Goal: Task Accomplishment & Management: Manage account settings

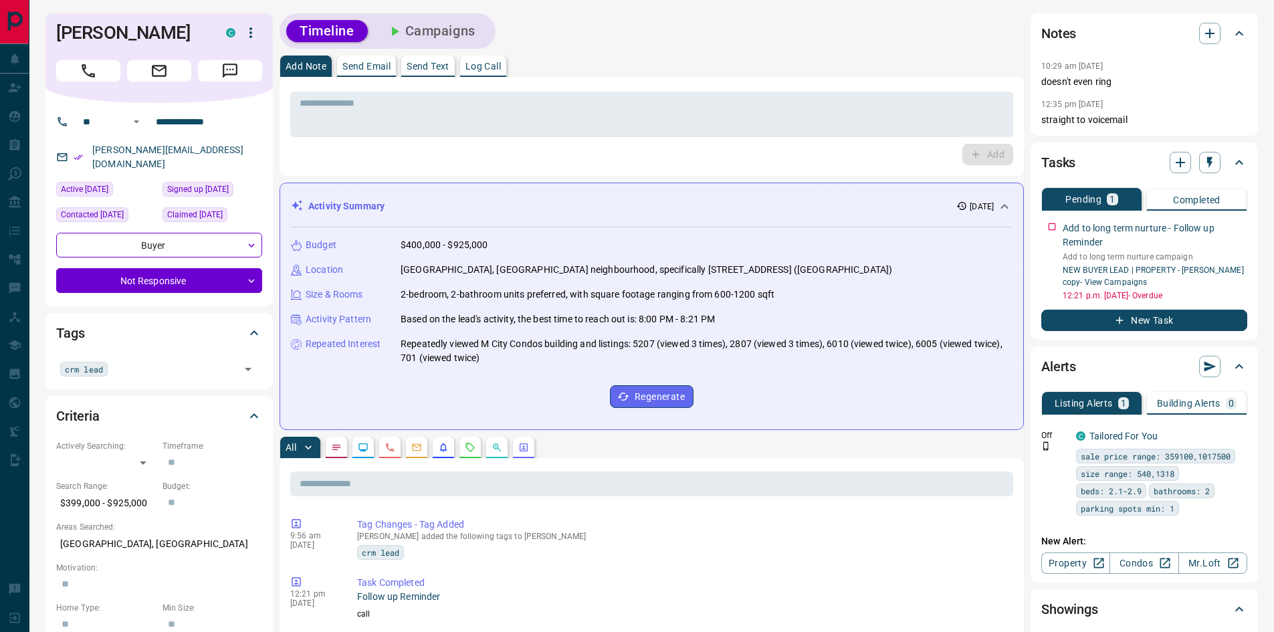
click at [439, 31] on button "Campaigns" at bounding box center [431, 31] width 116 height 22
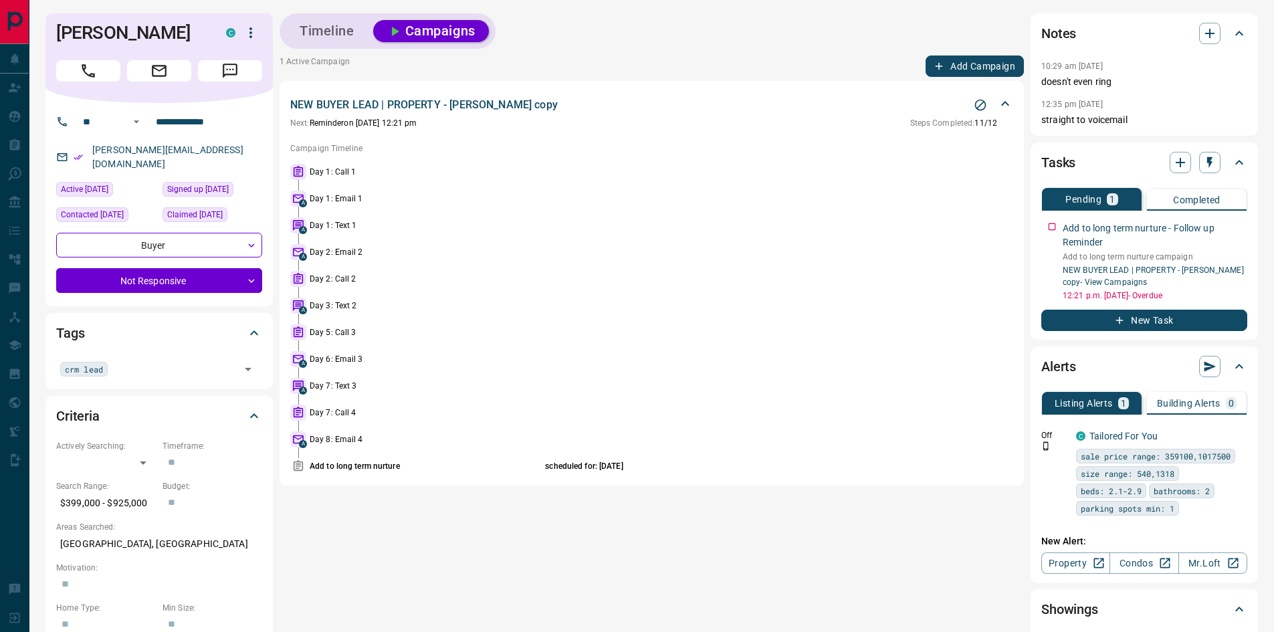
click at [973, 68] on button "Add Campaign" at bounding box center [975, 66] width 98 height 21
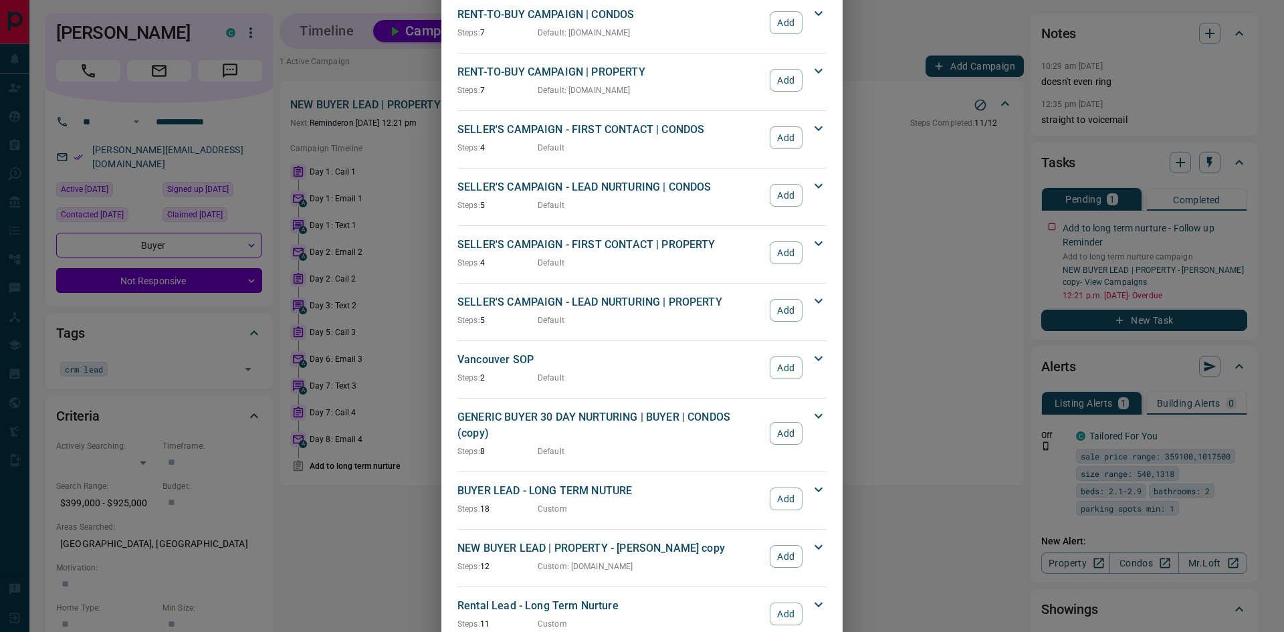
scroll to position [1155, 0]
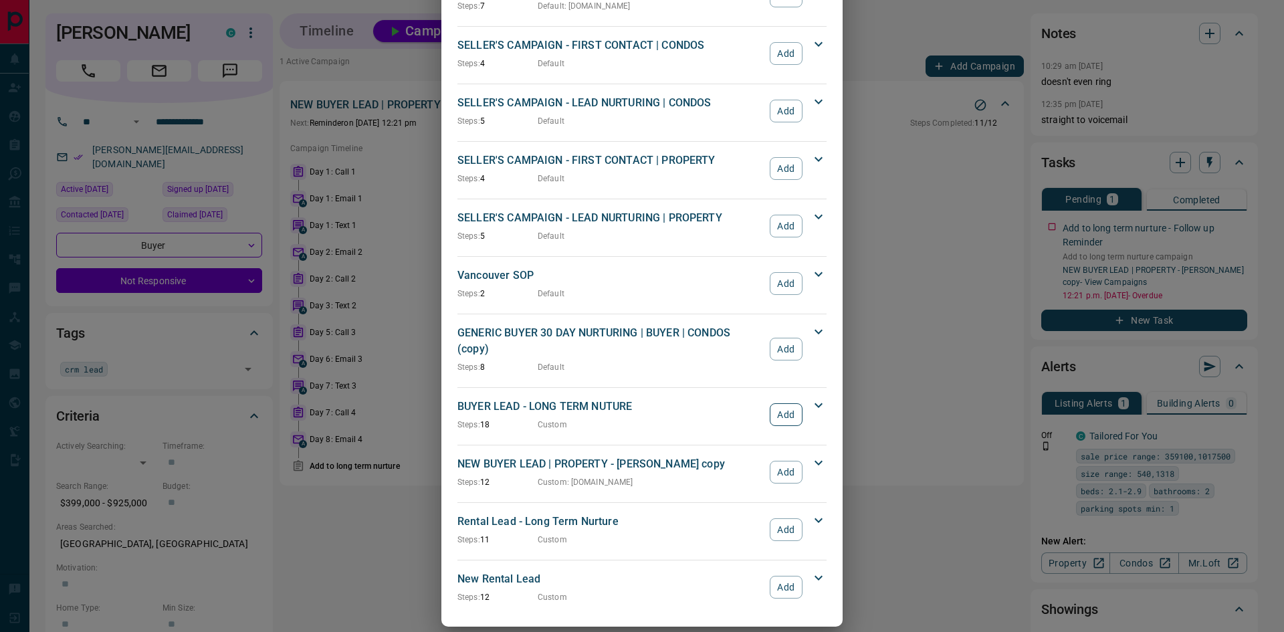
click at [793, 403] on button "Add" at bounding box center [786, 414] width 33 height 23
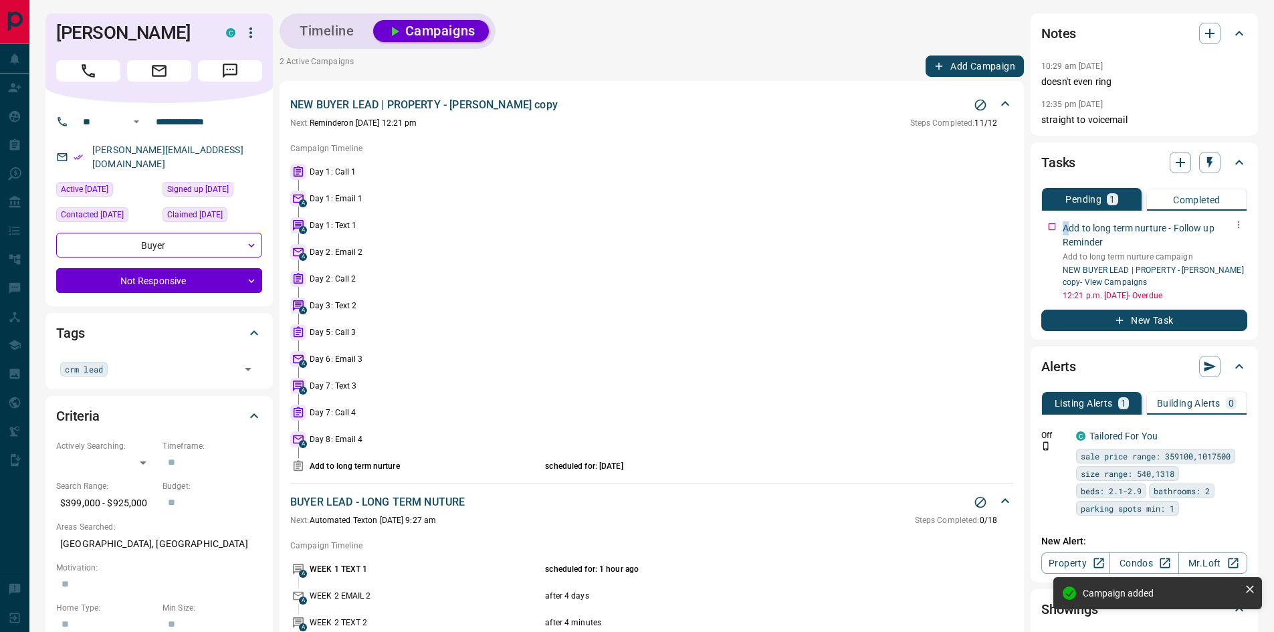
click at [1062, 228] on div "Add to long term nurture - Follow up Reminder Add to long term nurture campaign…" at bounding box center [1144, 259] width 206 height 86
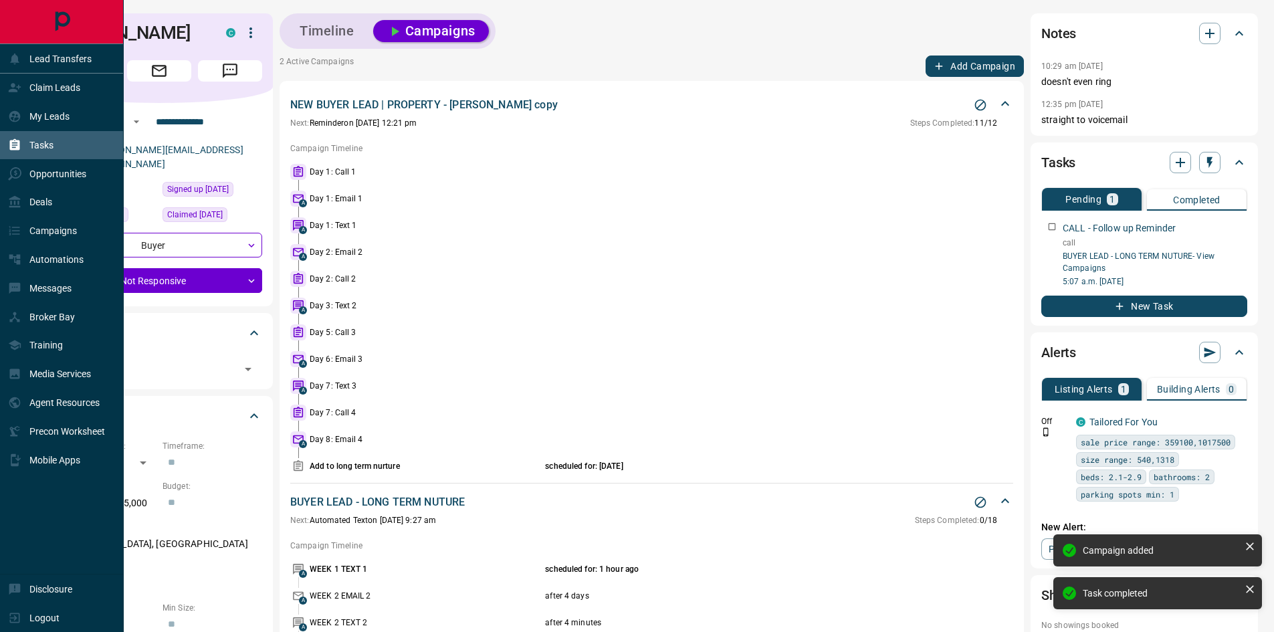
click at [26, 143] on div "Tasks" at bounding box center [30, 145] width 45 height 22
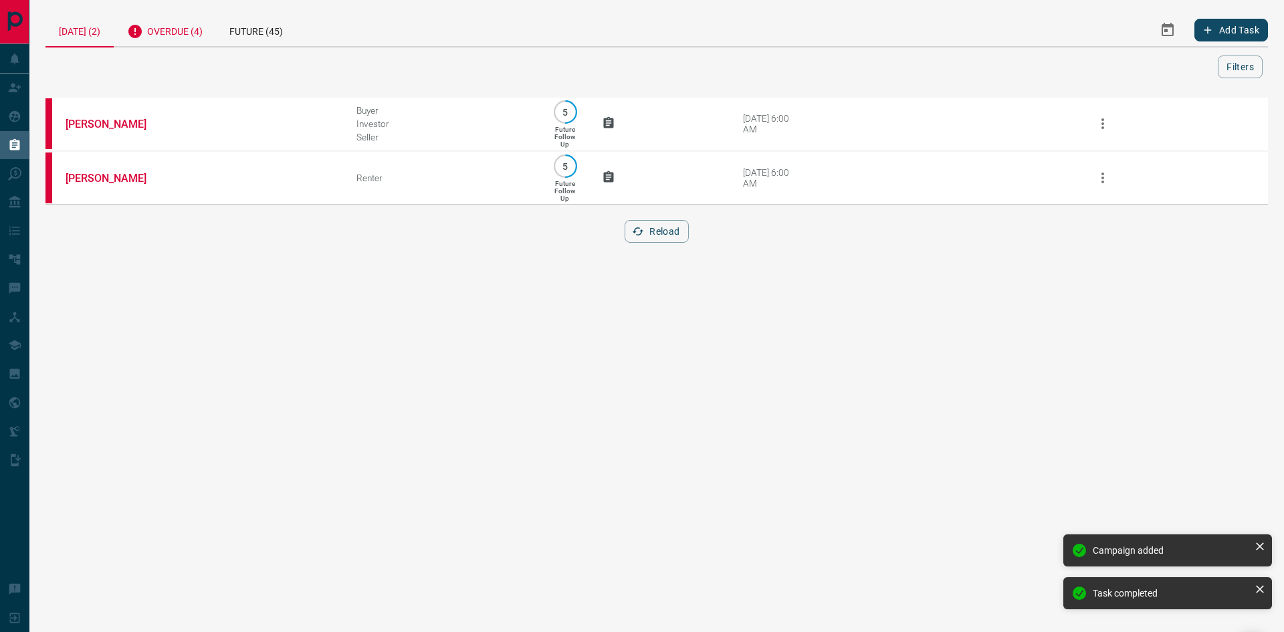
click at [185, 37] on div "Overdue (4)" at bounding box center [165, 29] width 102 height 33
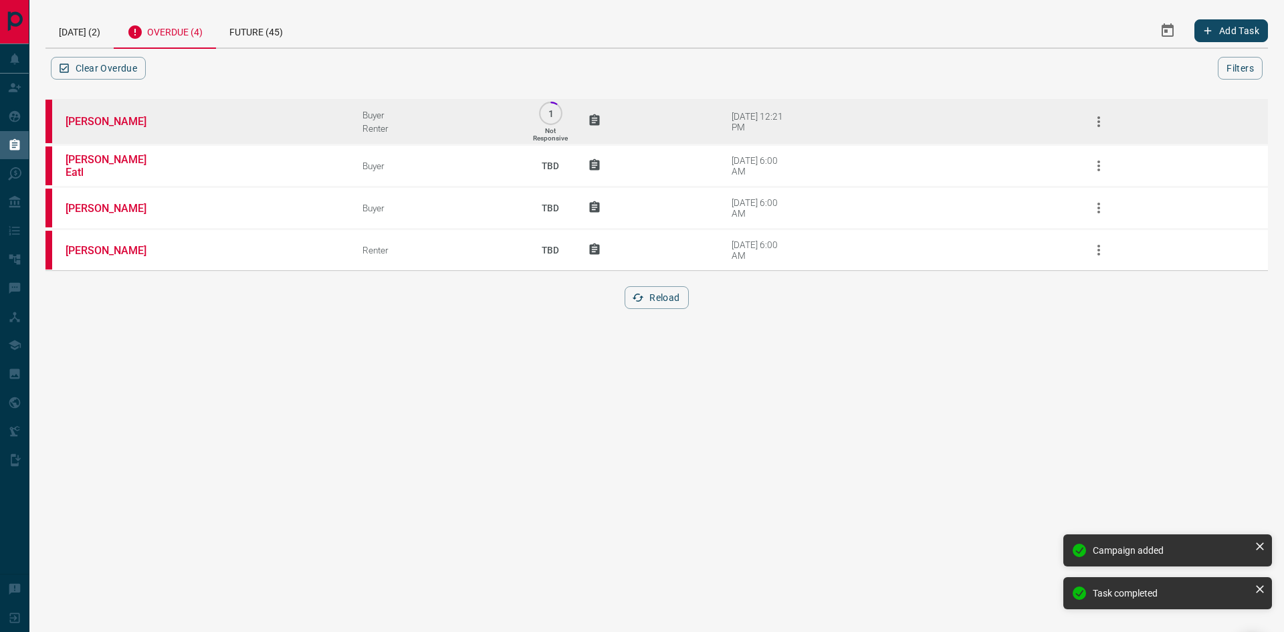
click at [100, 114] on td "[PERSON_NAME]" at bounding box center [193, 121] width 297 height 47
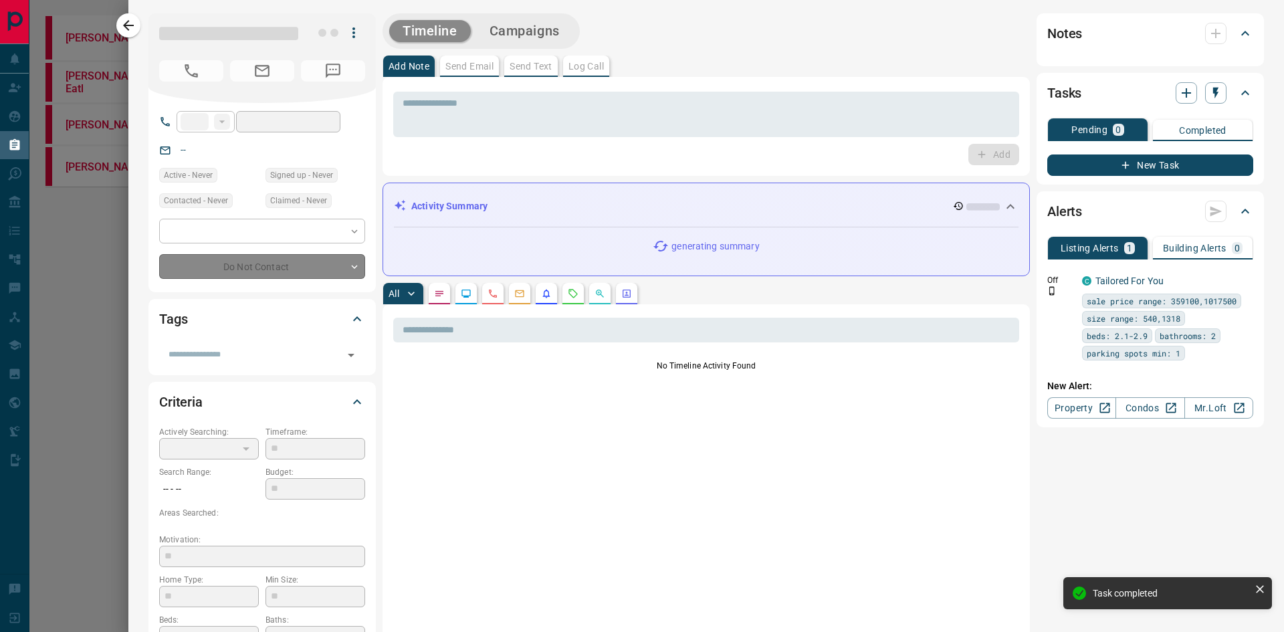
type input "**"
type input "**********"
type input "*"
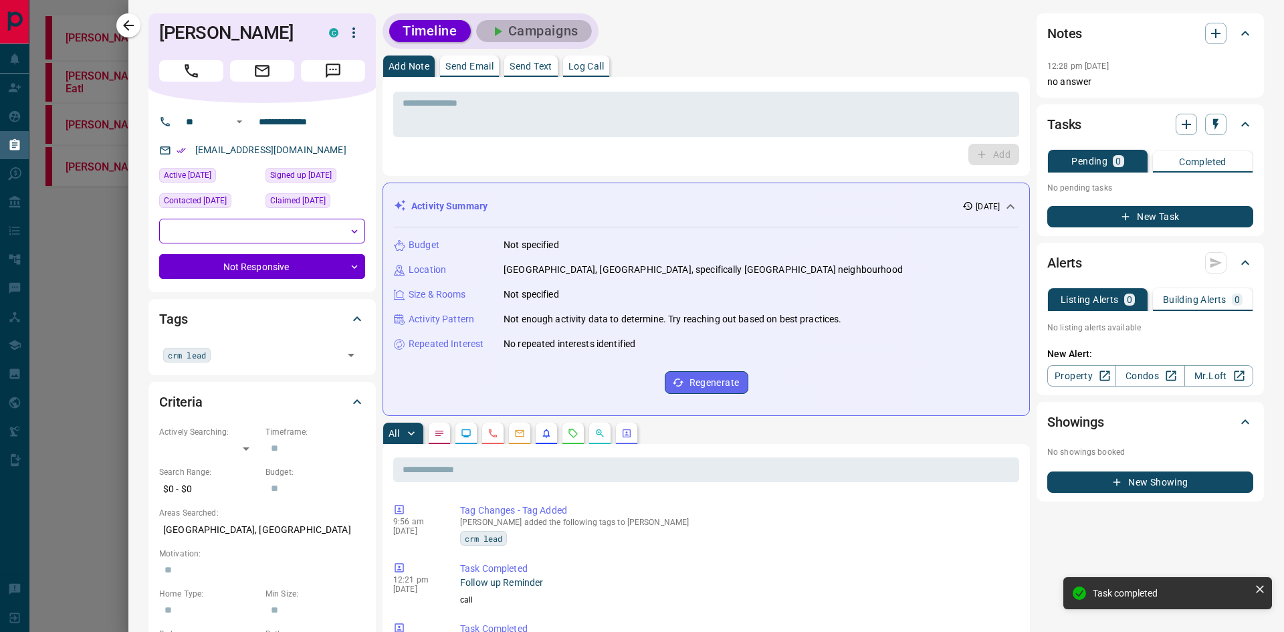
click at [520, 29] on button "Campaigns" at bounding box center [534, 31] width 116 height 22
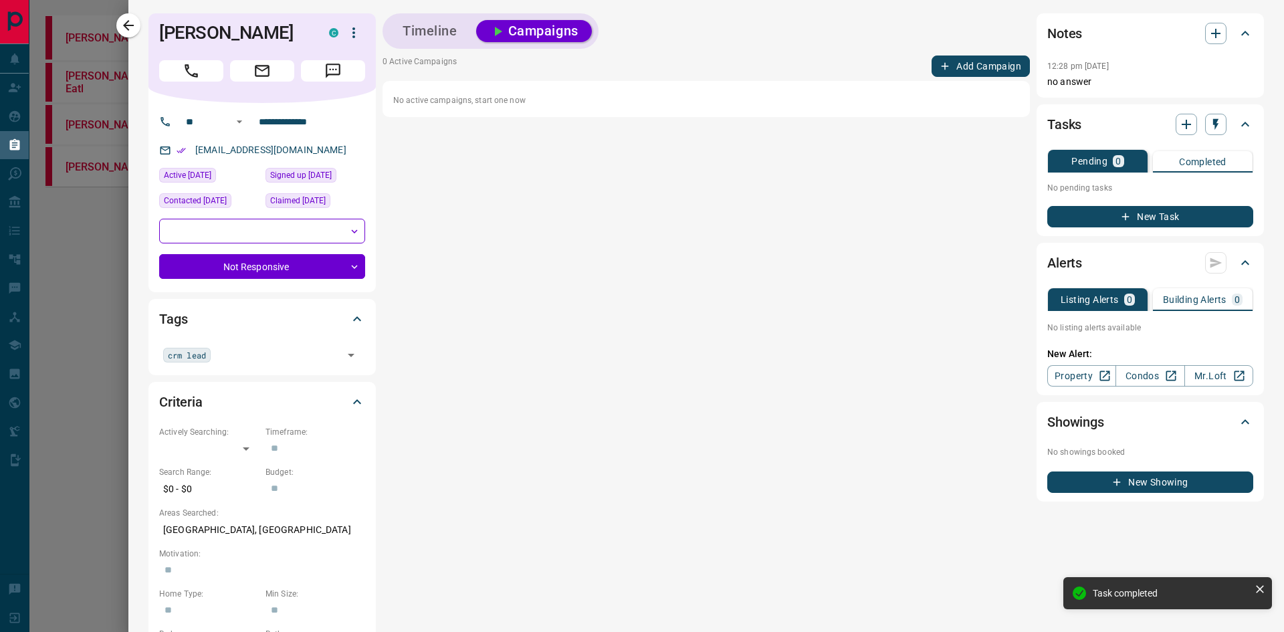
click at [997, 60] on button "Add Campaign" at bounding box center [981, 66] width 98 height 21
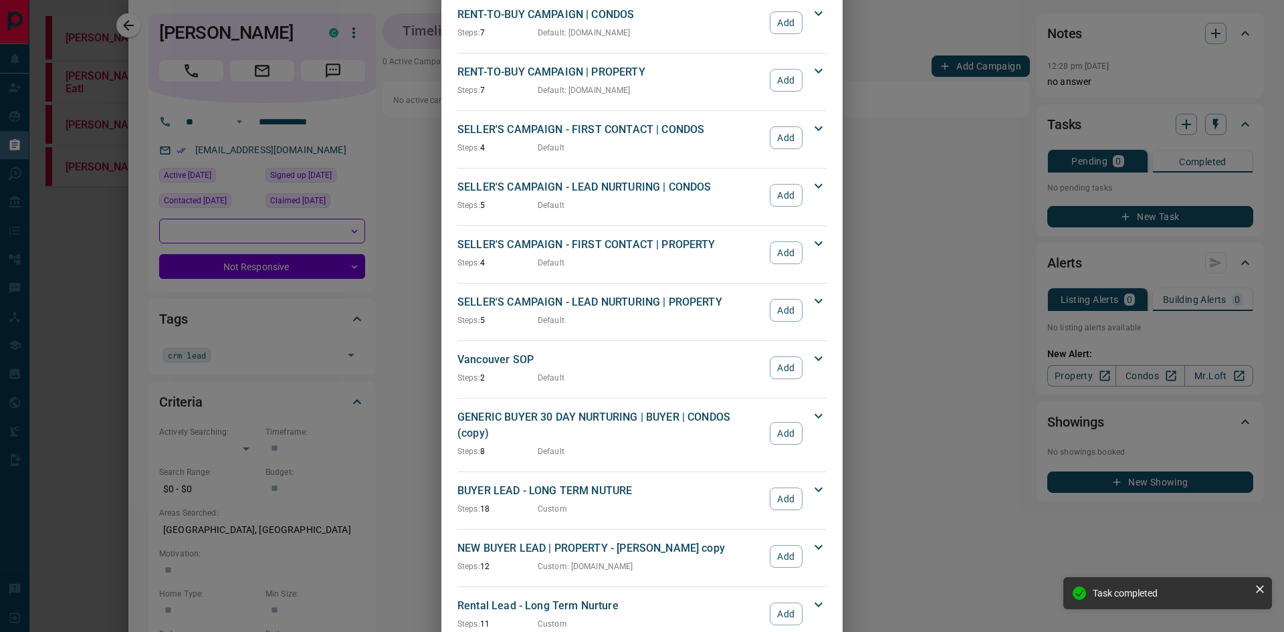
scroll to position [1155, 0]
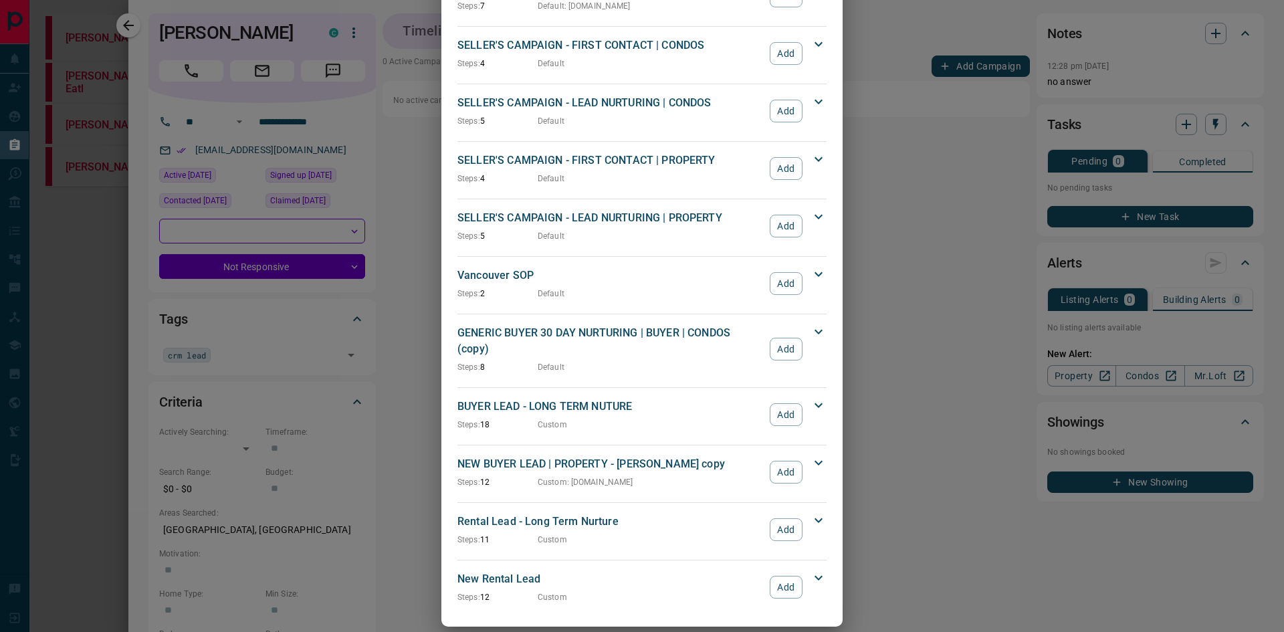
click at [781, 514] on div "Rental Lead - Long Term Nurture Steps: 11 Custom Add" at bounding box center [634, 530] width 353 height 32
click at [781, 518] on button "Add" at bounding box center [786, 529] width 33 height 23
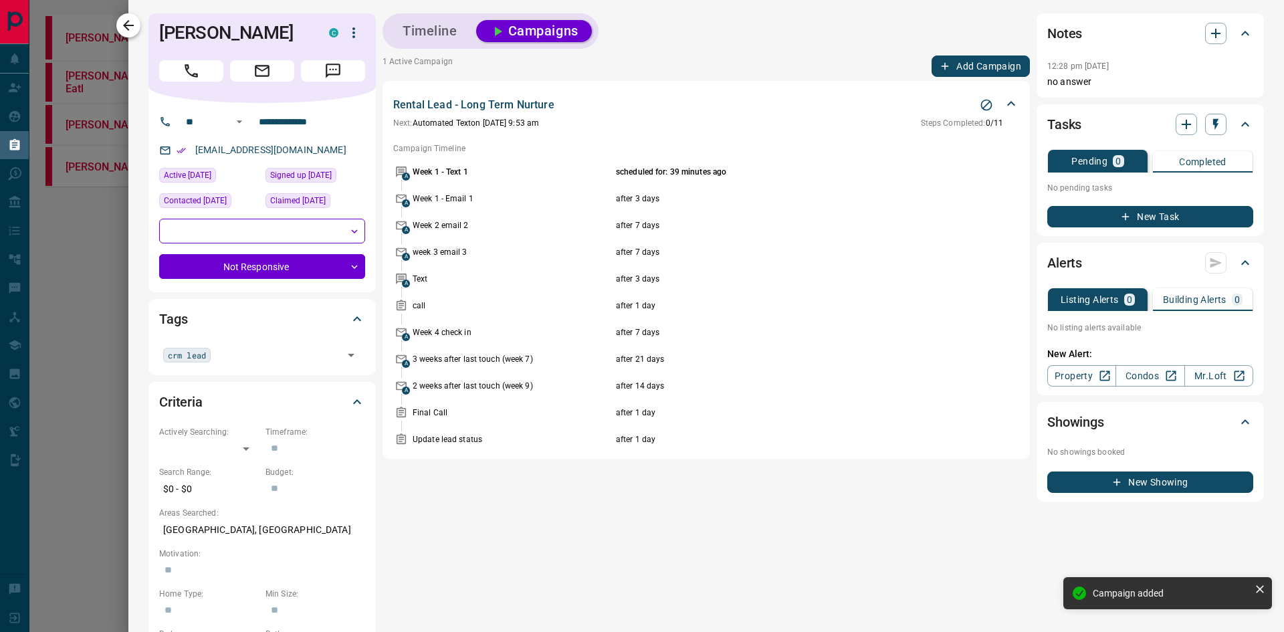
click at [136, 27] on icon "button" at bounding box center [128, 25] width 16 height 16
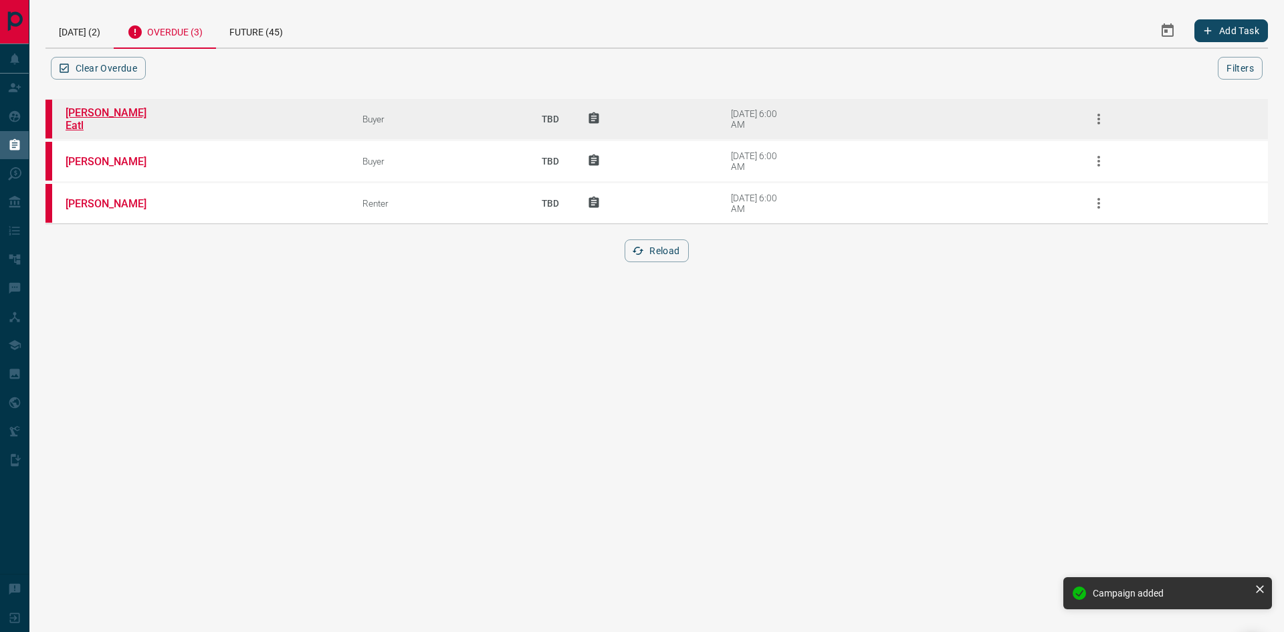
click at [98, 118] on link "[PERSON_NAME] Eatl" at bounding box center [116, 118] width 100 height 25
